Goal: Task Accomplishment & Management: Complete application form

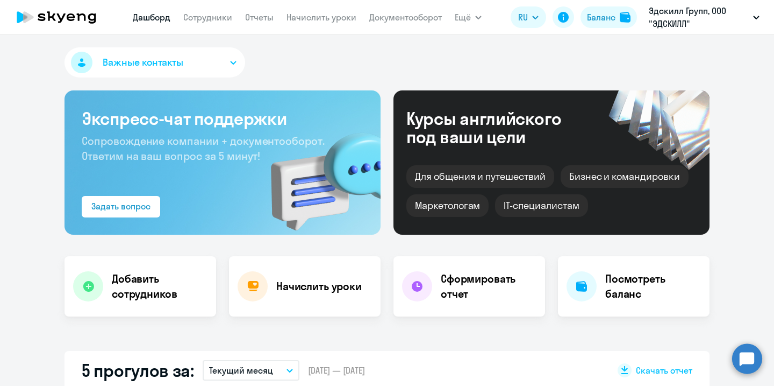
select select "30"
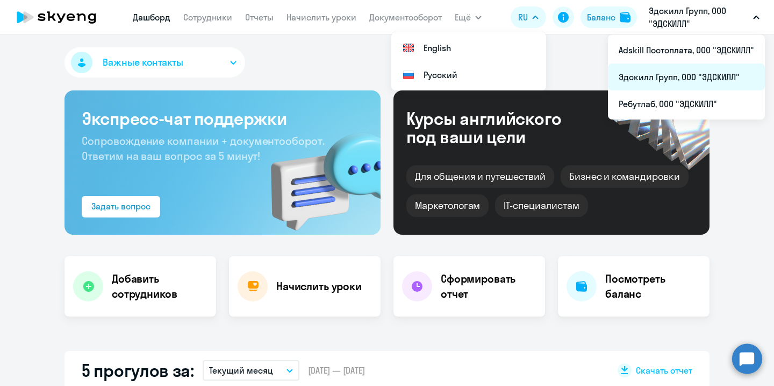
click at [681, 80] on li "Эдскилл Групп, ООО "ЭДСКИЛЛ"" at bounding box center [686, 76] width 157 height 27
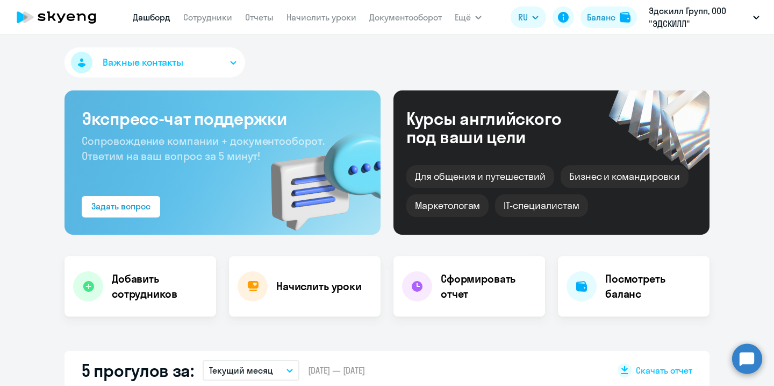
select select "30"
click at [219, 16] on link "Сотрудники" at bounding box center [207, 17] width 49 height 11
select select "30"
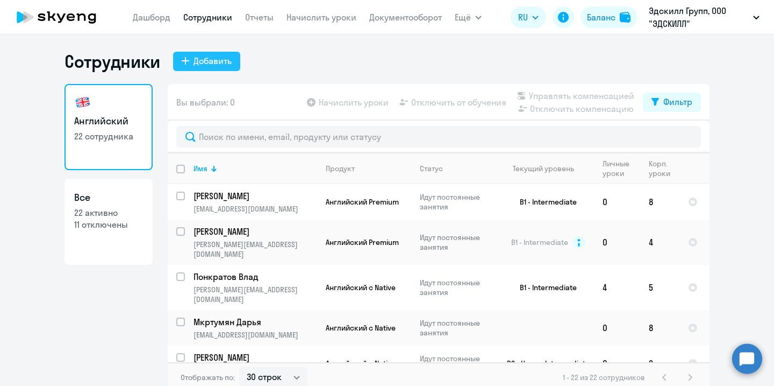
click at [210, 57] on div "Добавить" at bounding box center [213, 60] width 38 height 13
select select "english_adult_not_native_speaker"
select select "3"
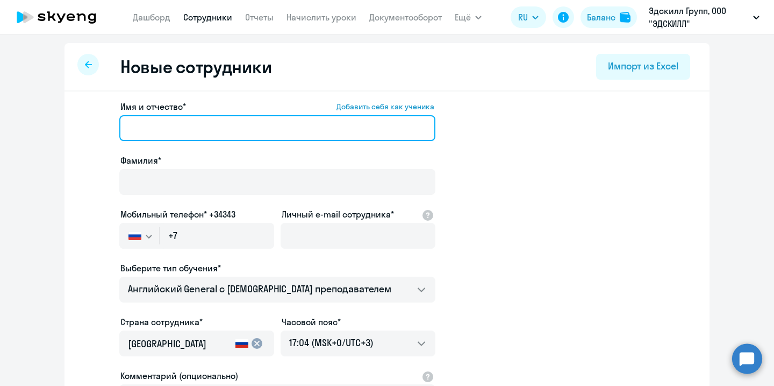
click at [190, 120] on input "Имя и отчество* Добавить себя как ученика" at bounding box center [277, 128] width 316 height 26
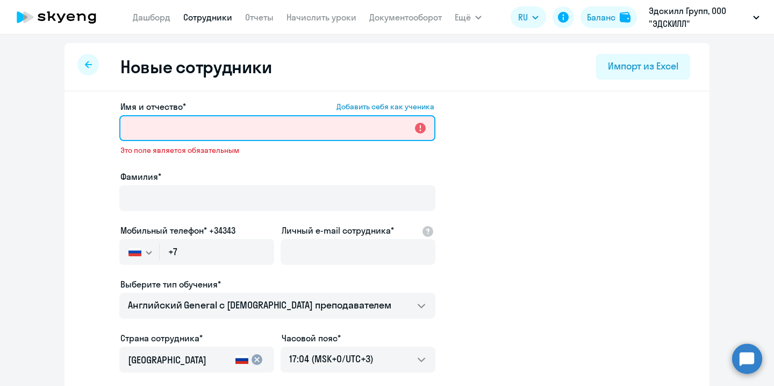
paste input "[PERSON_NAME]"
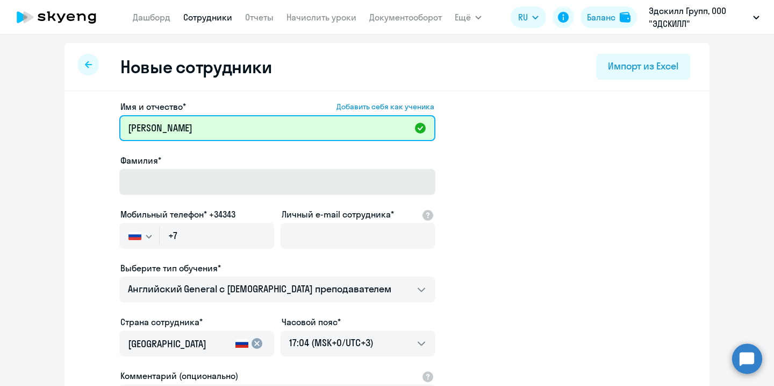
type input "[PERSON_NAME]"
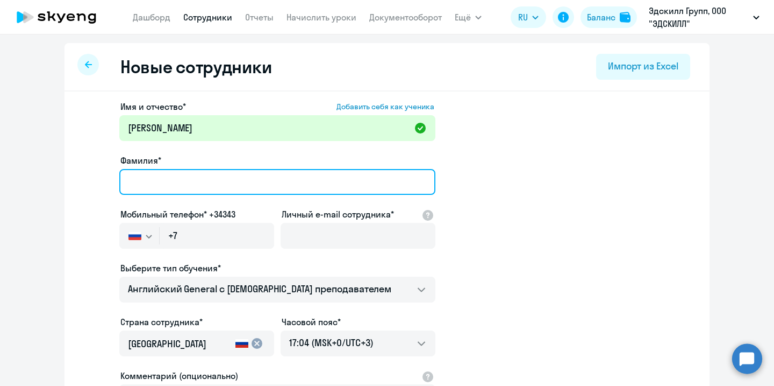
click at [226, 176] on input "Фамилия*" at bounding box center [277, 182] width 316 height 26
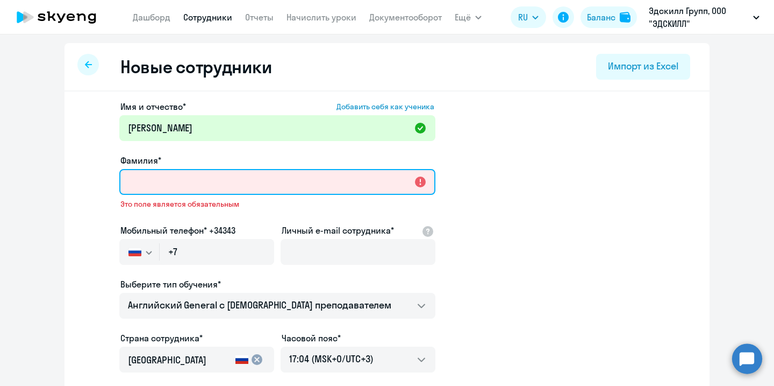
click at [226, 177] on input "Фамилия*" at bounding box center [277, 182] width 316 height 26
paste input "[PERSON_NAME]"
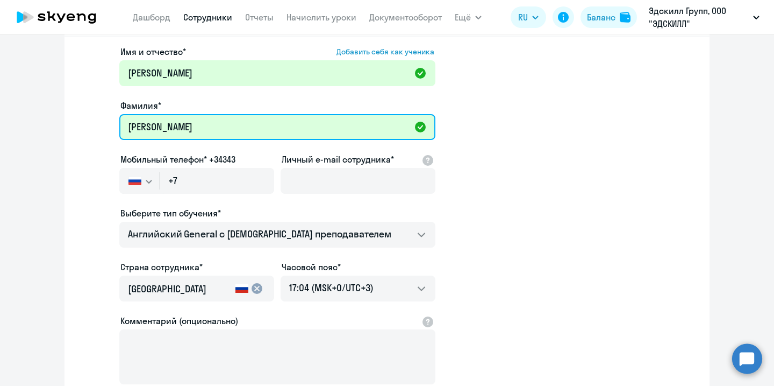
scroll to position [64, 0]
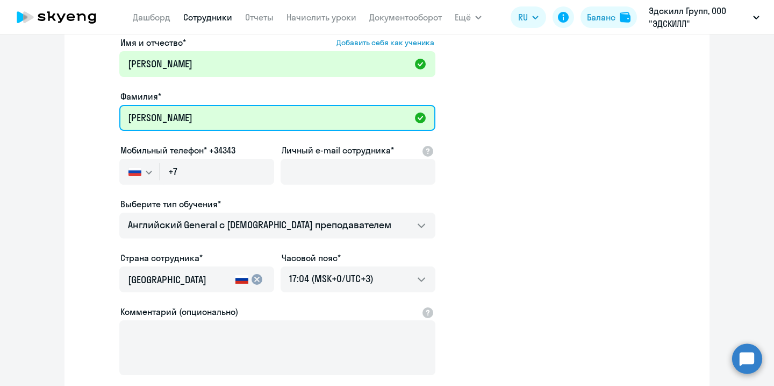
type input "[PERSON_NAME]"
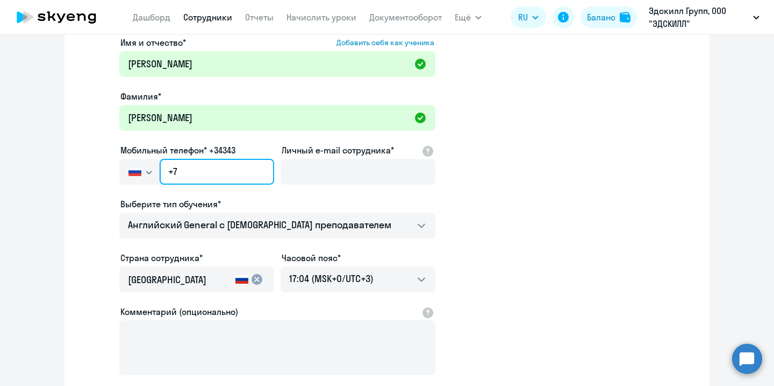
click at [202, 172] on input "+7" at bounding box center [217, 172] width 115 height 26
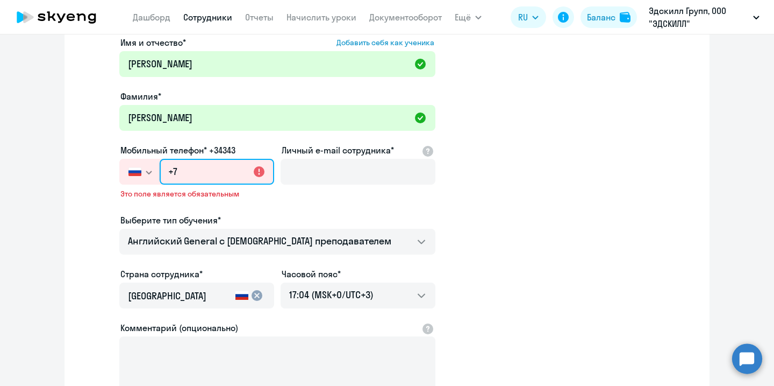
paste input "[PHONE_NUMBER]"
type input "[PHONE_NUMBER]"
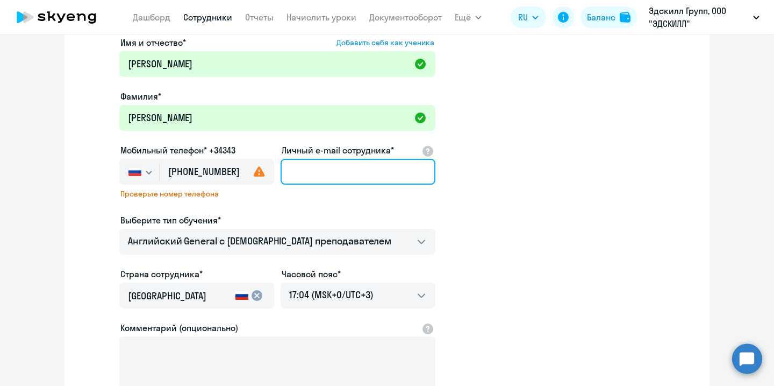
click at [332, 172] on input "Личный e-mail сотрудника*" at bounding box center [358, 172] width 155 height 26
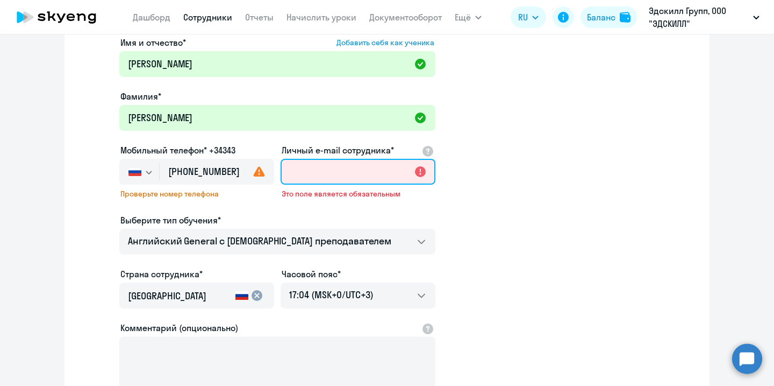
paste input "[EMAIL_ADDRESS][DOMAIN_NAME]"
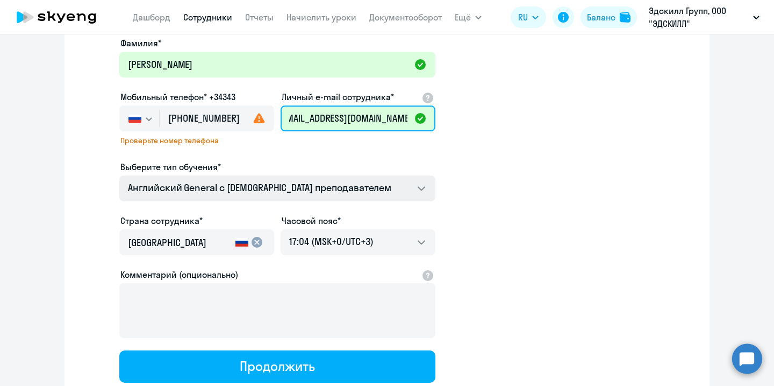
scroll to position [128, 0]
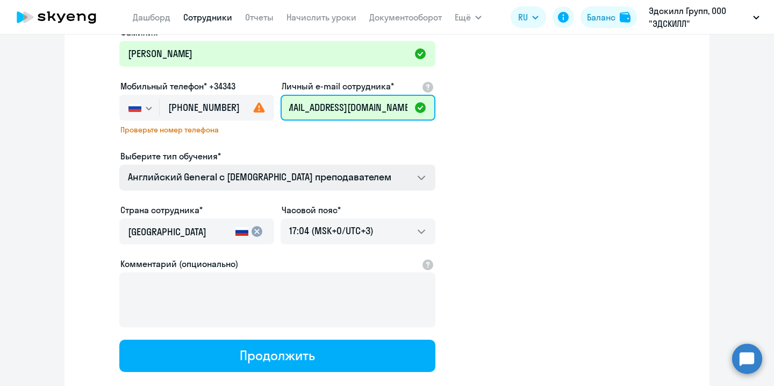
type input "[EMAIL_ADDRESS][DOMAIN_NAME]"
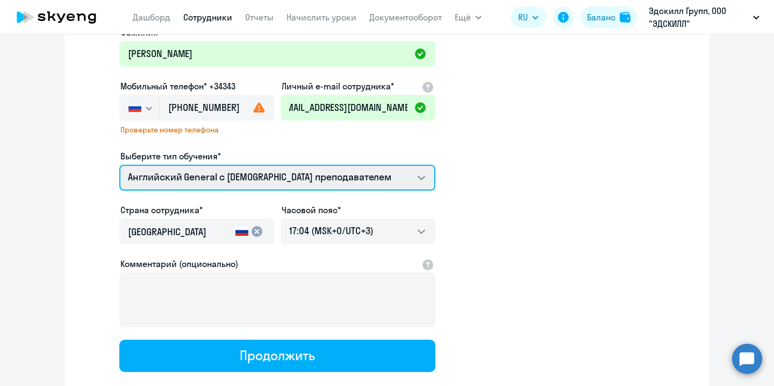
click at [389, 172] on select "Премиум [DEMOGRAPHIC_DATA] с русскоговорящим преподавателем Английский General …" at bounding box center [277, 178] width 316 height 26
select select "english_adult_not_native_speaker_premium"
click at [119, 165] on select "Премиум [DEMOGRAPHIC_DATA] с русскоговорящим преподавателем Английский General …" at bounding box center [277, 178] width 316 height 26
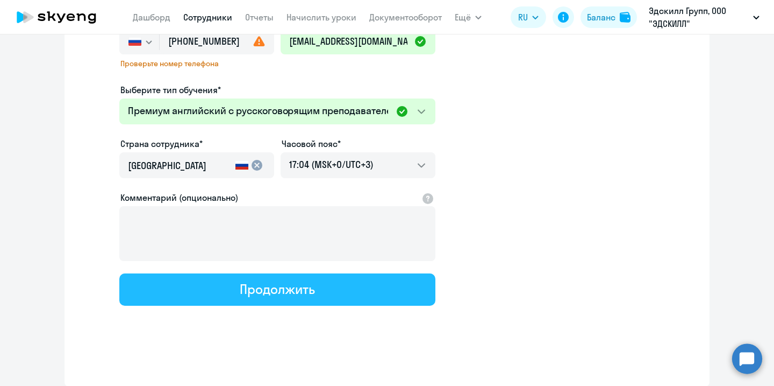
click at [343, 298] on button "Продолжить" at bounding box center [277, 289] width 316 height 32
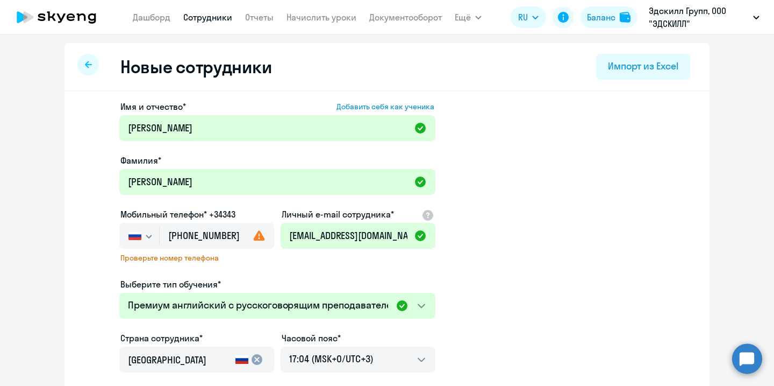
select select "english_adult_not_native_speaker_premium"
select select "3"
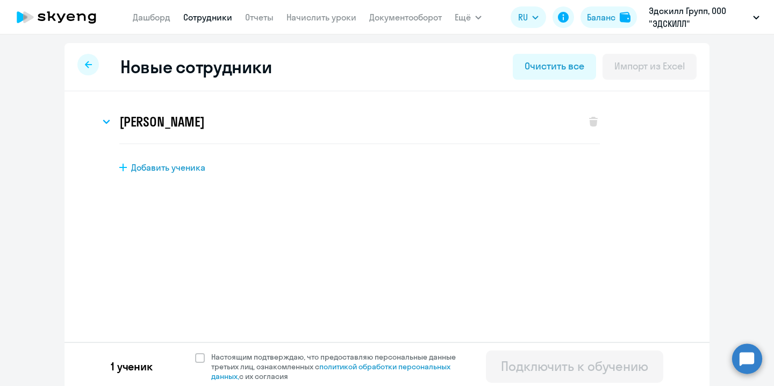
scroll to position [0, 0]
click at [200, 358] on span at bounding box center [200, 358] width 10 height 10
click at [195, 352] on input "Настоящим подтверждаю, что предоставляю персональные данные третьих лиц, ознако…" at bounding box center [195, 351] width 1 height 1
checkbox input "true"
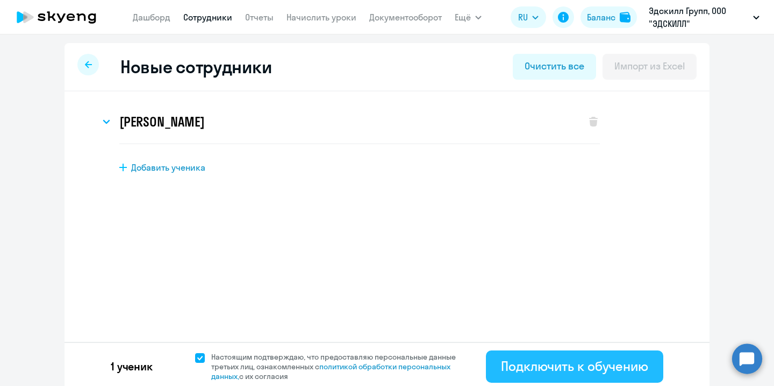
click at [538, 360] on div "Подключить к обучению" at bounding box center [574, 365] width 147 height 17
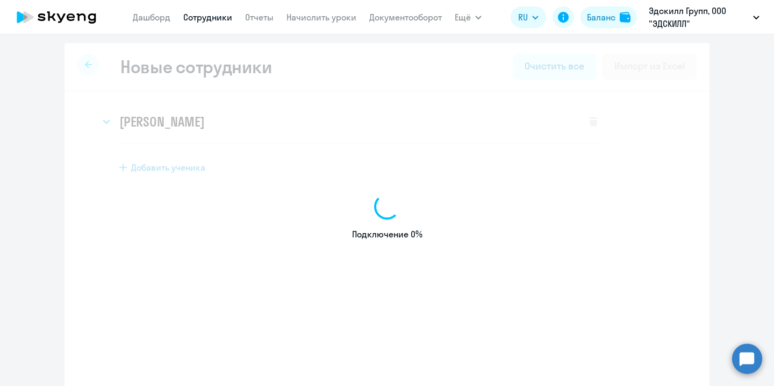
select select "english_adult_not_native_speaker"
select select "3"
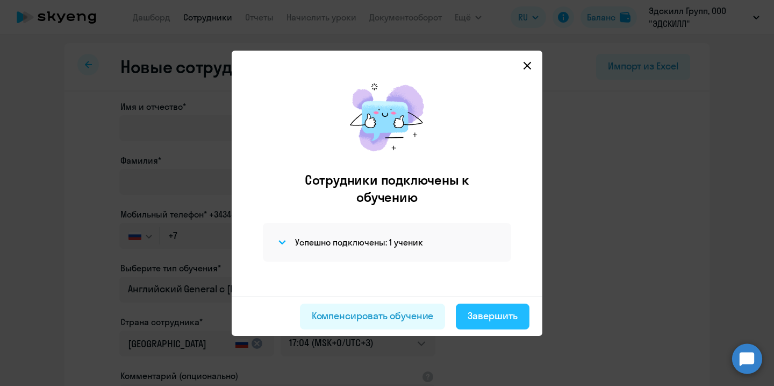
click at [493, 317] on div "Завершить" at bounding box center [493, 316] width 50 height 14
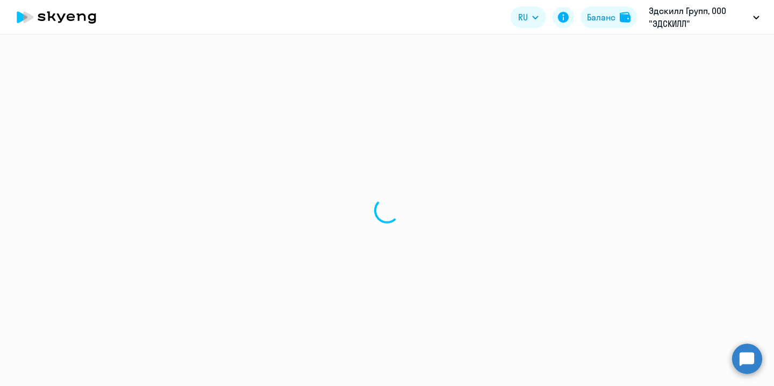
select select "30"
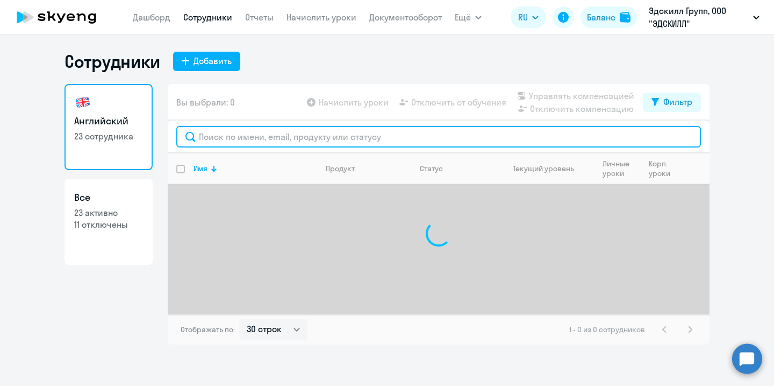
click at [341, 134] on input "text" at bounding box center [438, 137] width 525 height 22
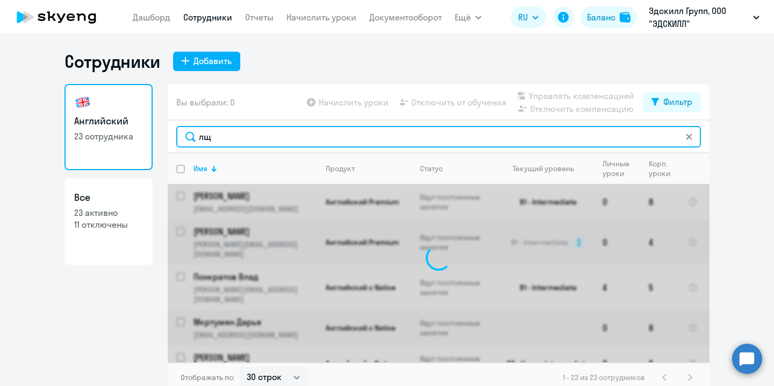
type input "л"
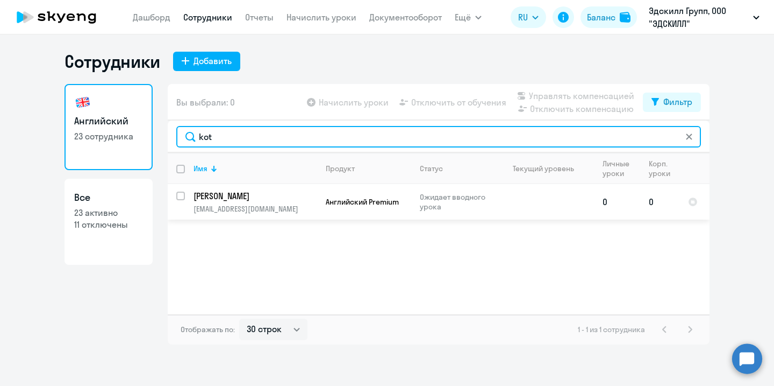
type input "kot"
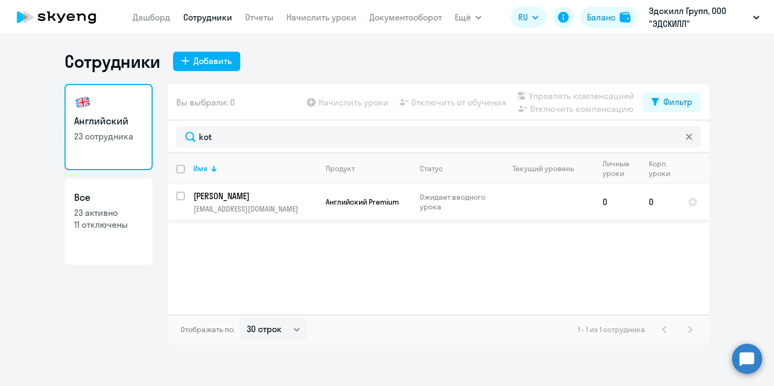
click at [183, 195] on input "select row 42363718" at bounding box center [187, 202] width 22 height 22
checkbox input "true"
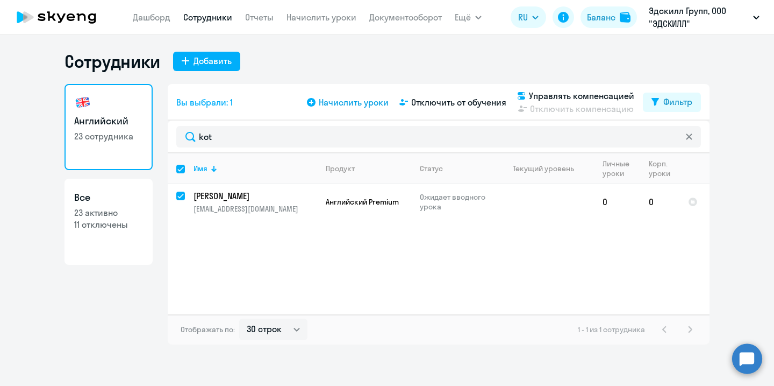
click at [363, 100] on span "Начислить уроки" at bounding box center [354, 102] width 70 height 13
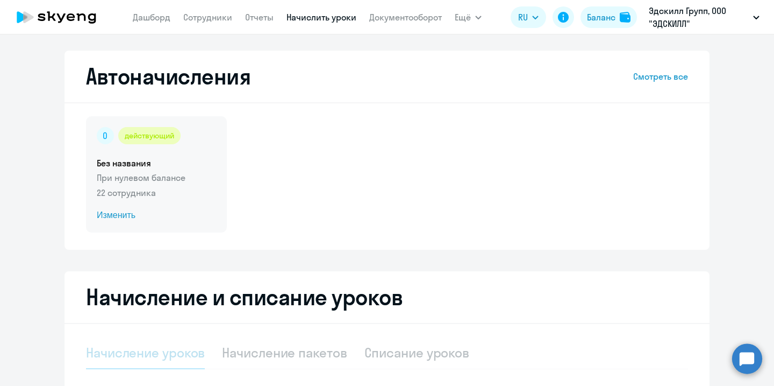
select select "10"
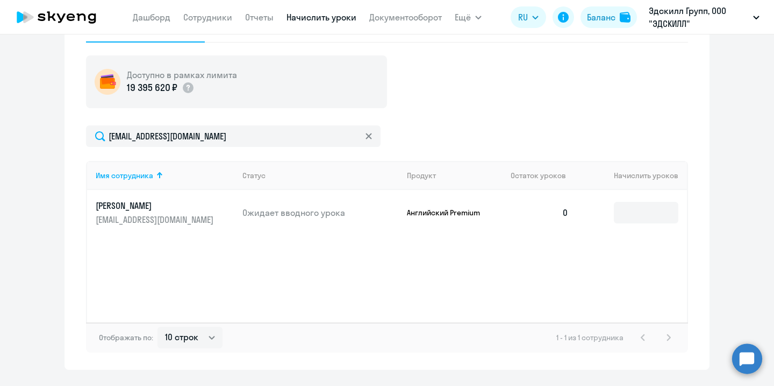
scroll to position [353, 0]
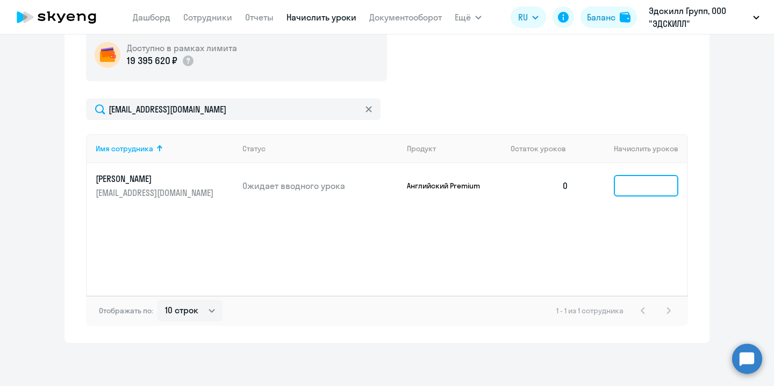
click at [625, 180] on input at bounding box center [646, 186] width 65 height 22
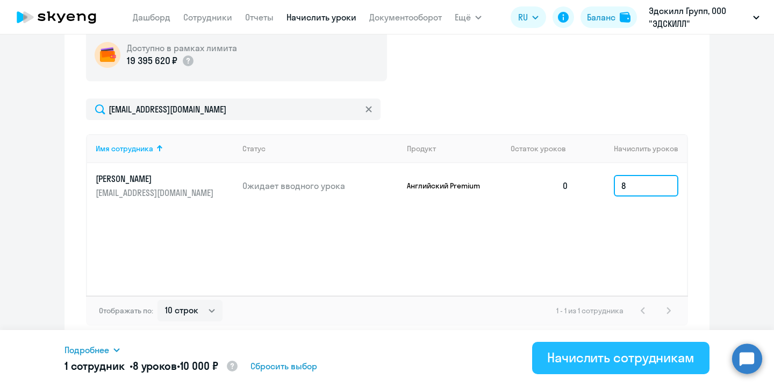
type input "8"
click at [637, 352] on div "Начислить сотрудникам" at bounding box center [620, 356] width 147 height 17
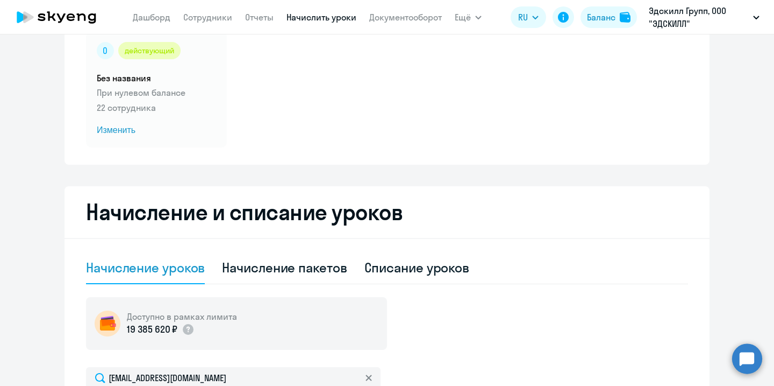
scroll to position [0, 0]
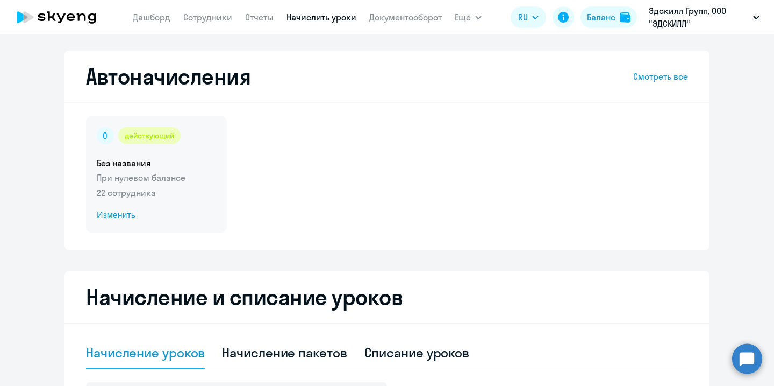
click at [137, 168] on h5 "Без названия" at bounding box center [156, 163] width 119 height 12
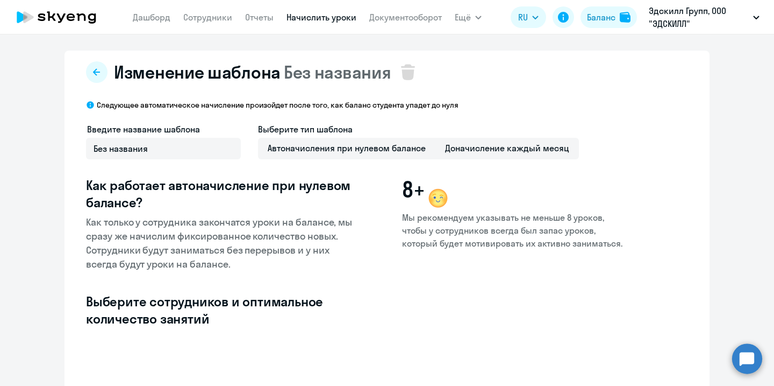
select select "10"
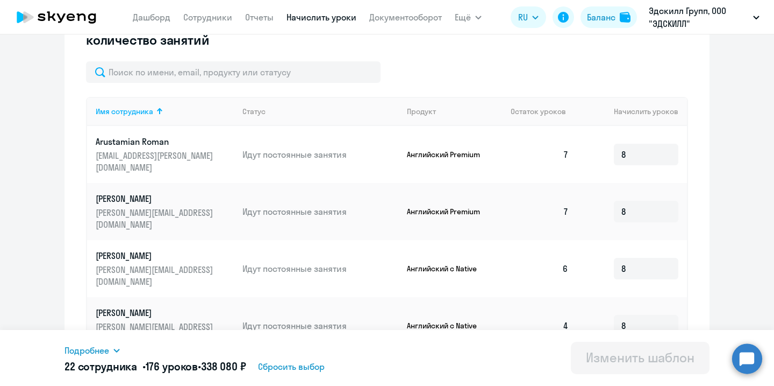
scroll to position [279, 0]
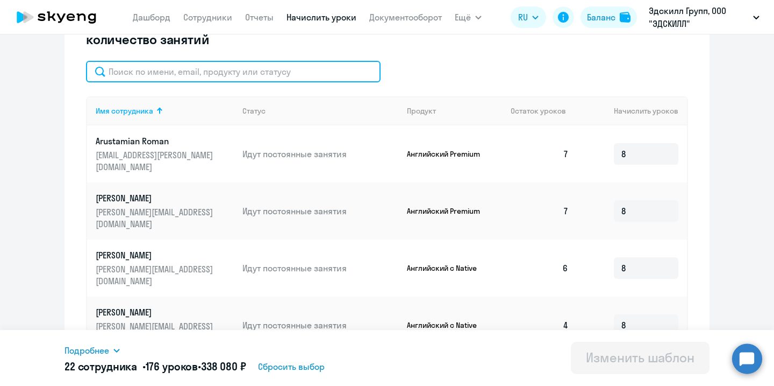
click at [313, 64] on input "text" at bounding box center [233, 72] width 295 height 22
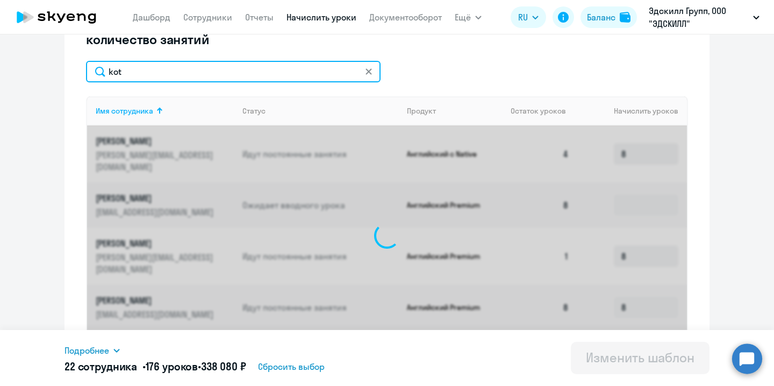
scroll to position [241, 0]
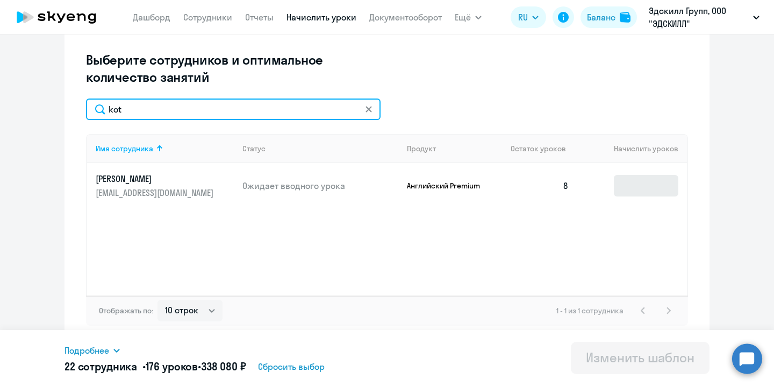
type input "kot"
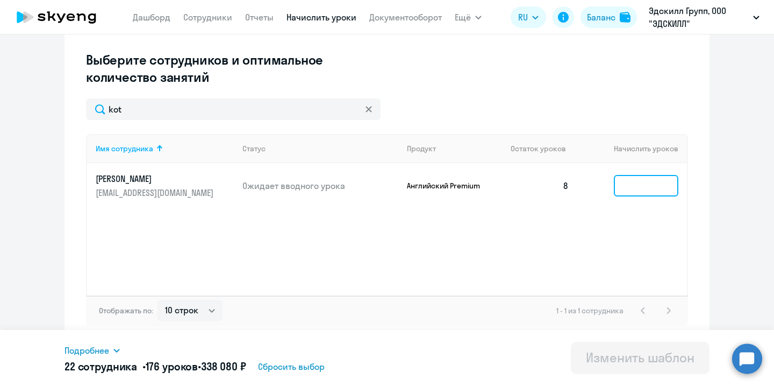
click at [667, 184] on input at bounding box center [646, 186] width 65 height 22
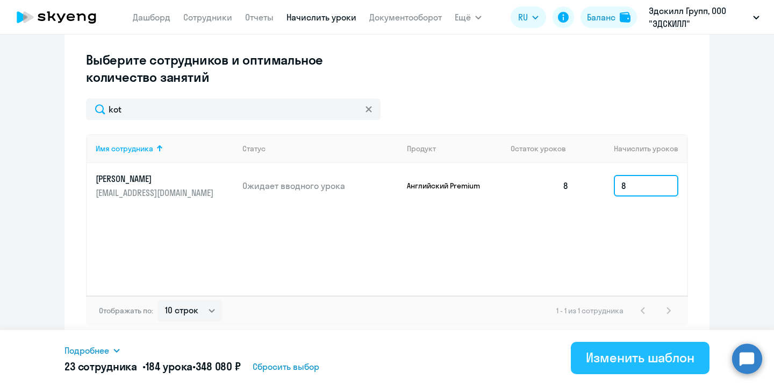
type input "8"
click at [653, 361] on div "Изменить шаблон" at bounding box center [640, 356] width 109 height 17
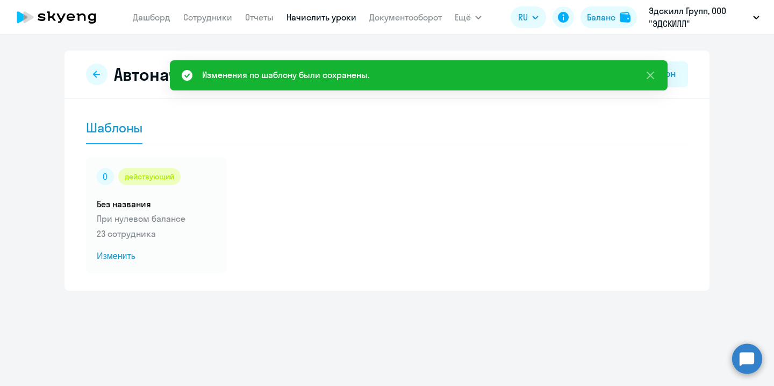
click at [94, 8] on icon at bounding box center [56, 17] width 95 height 27
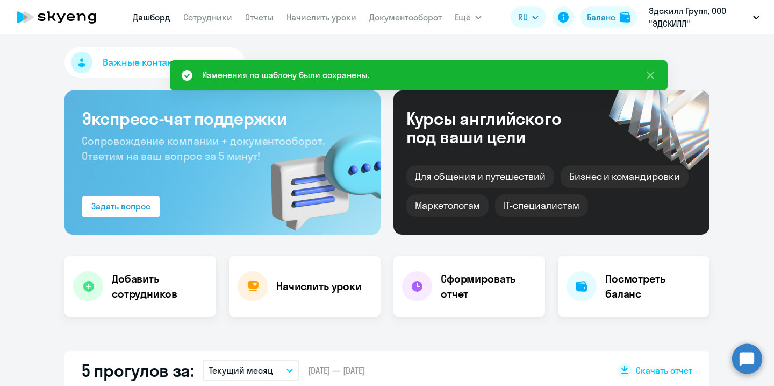
select select "30"
